Goal: Navigation & Orientation: Find specific page/section

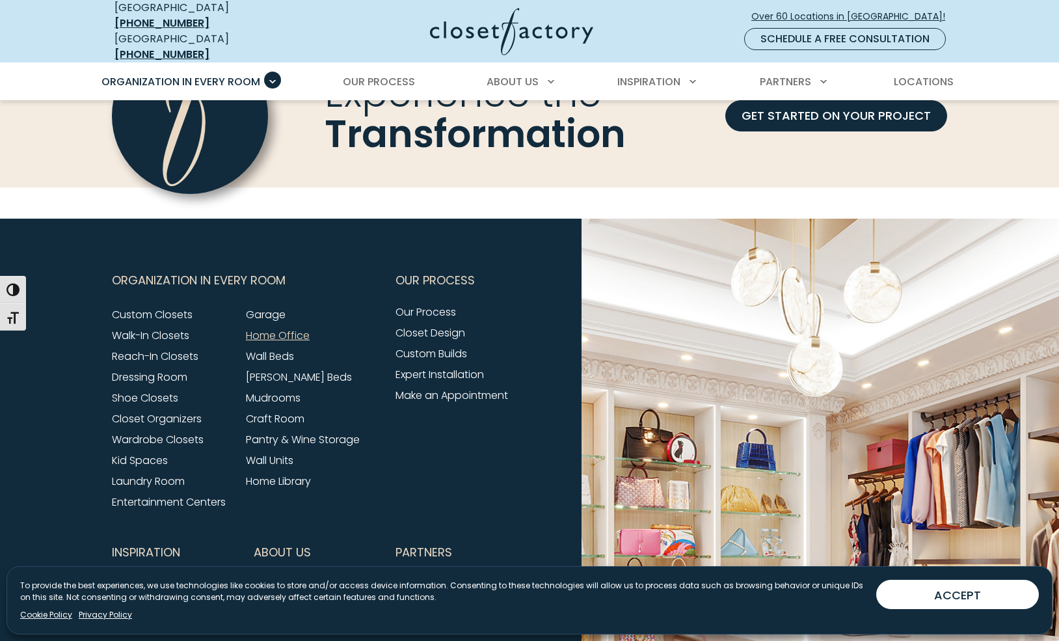
scroll to position [4096, 0]
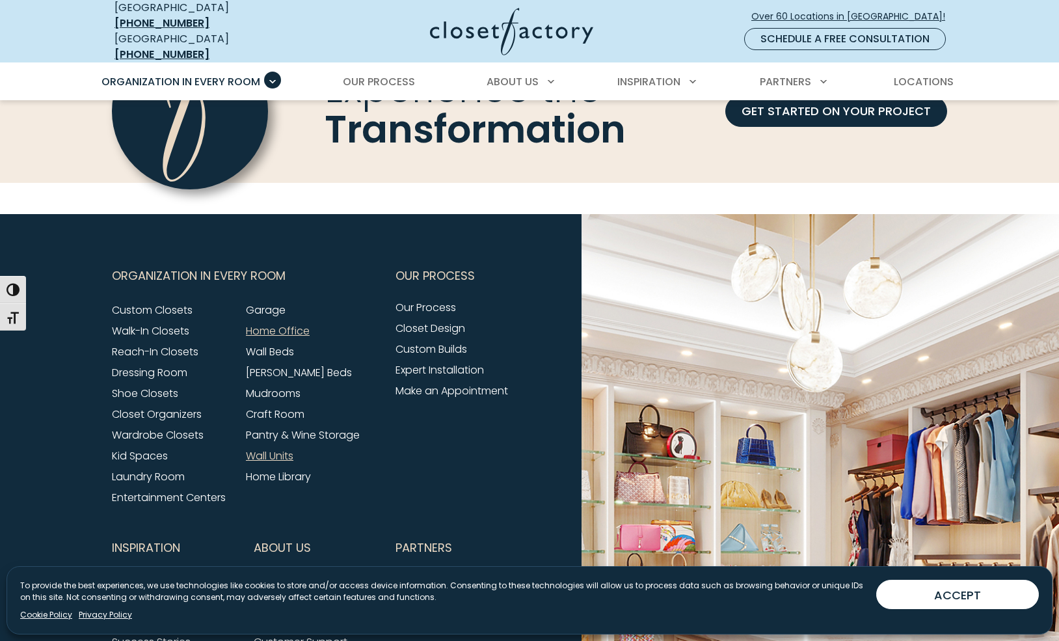
click at [262, 448] on link "Wall Units" at bounding box center [270, 455] width 48 height 15
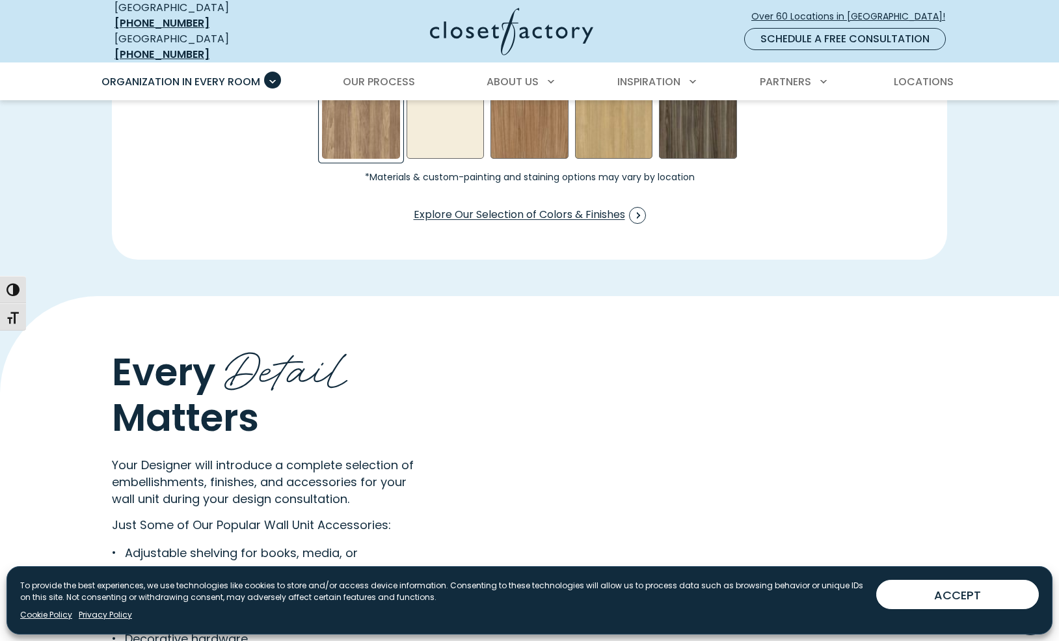
scroll to position [2220, 0]
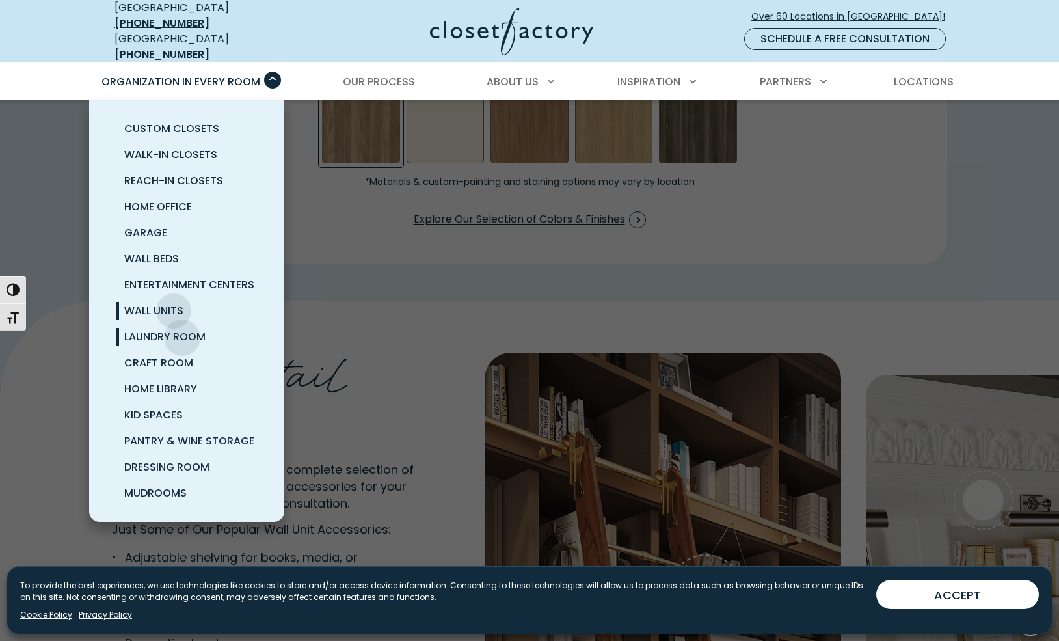
click at [182, 329] on span "Laundry Room" at bounding box center [164, 336] width 81 height 15
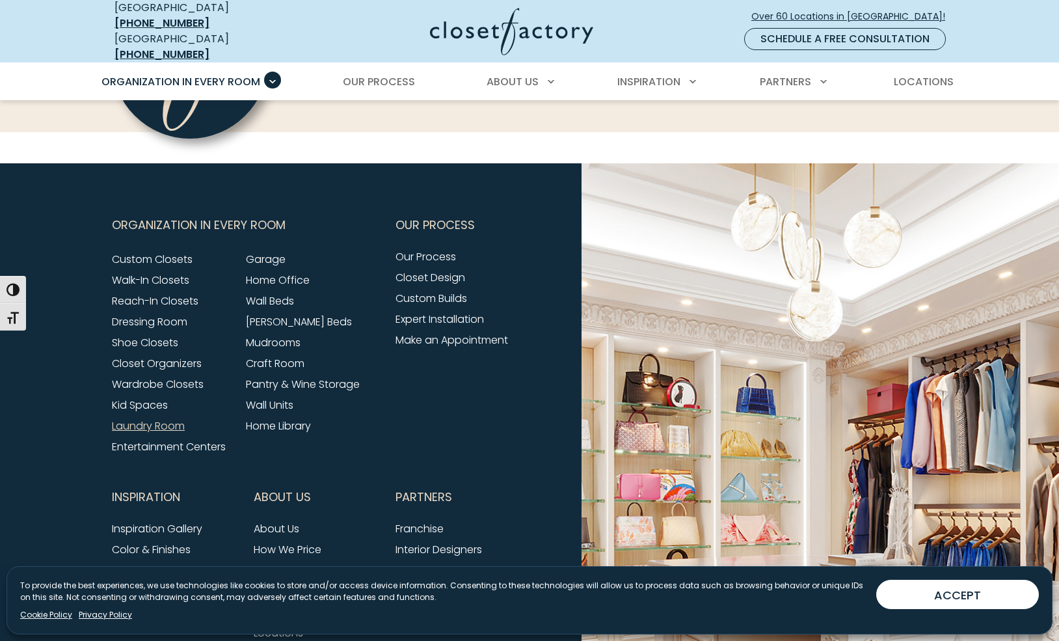
scroll to position [4096, 0]
click at [257, 251] on link "Garage" at bounding box center [266, 258] width 40 height 15
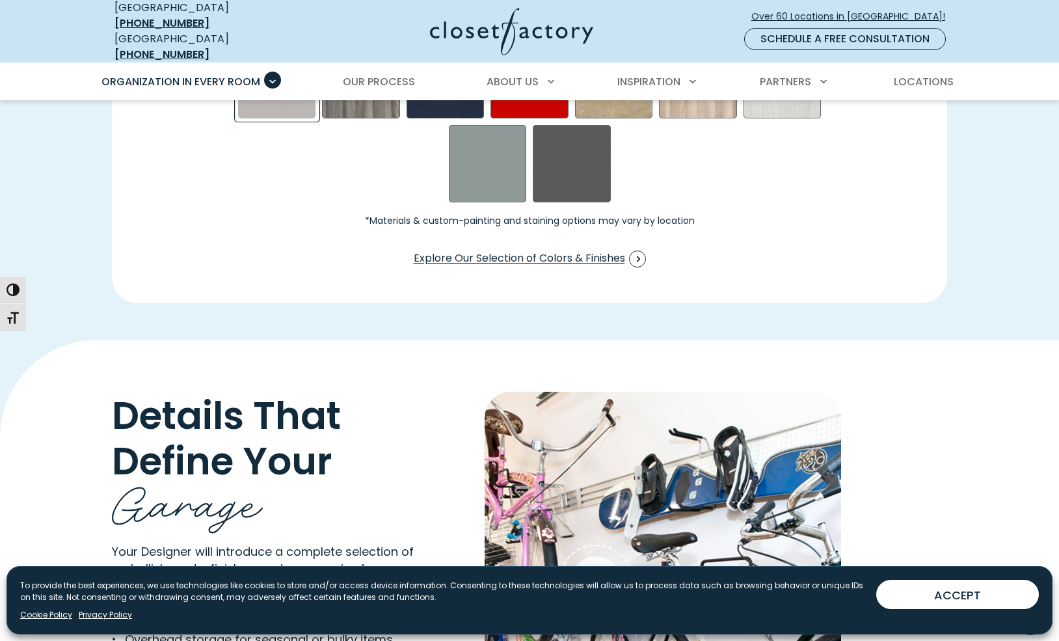
scroll to position [2261, 0]
